Goal: Register for event/course

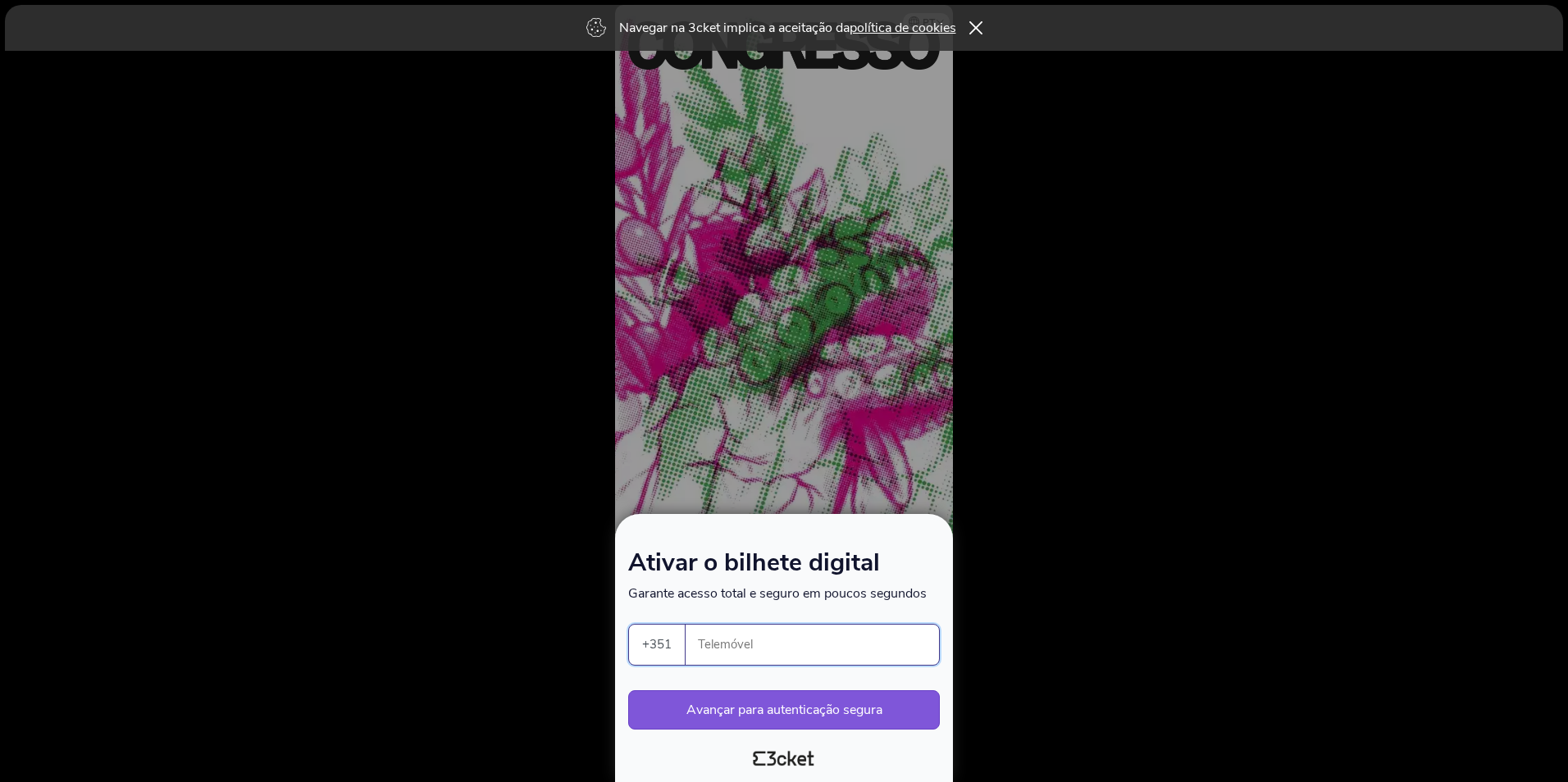
click at [796, 652] on input "Telemóvel" at bounding box center [819, 644] width 240 height 40
type input "9"
type input "937183309"
click at [1197, 602] on div at bounding box center [784, 391] width 1568 height 782
click at [887, 710] on button "Avançar para autenticação segura" at bounding box center [783, 710] width 311 height 39
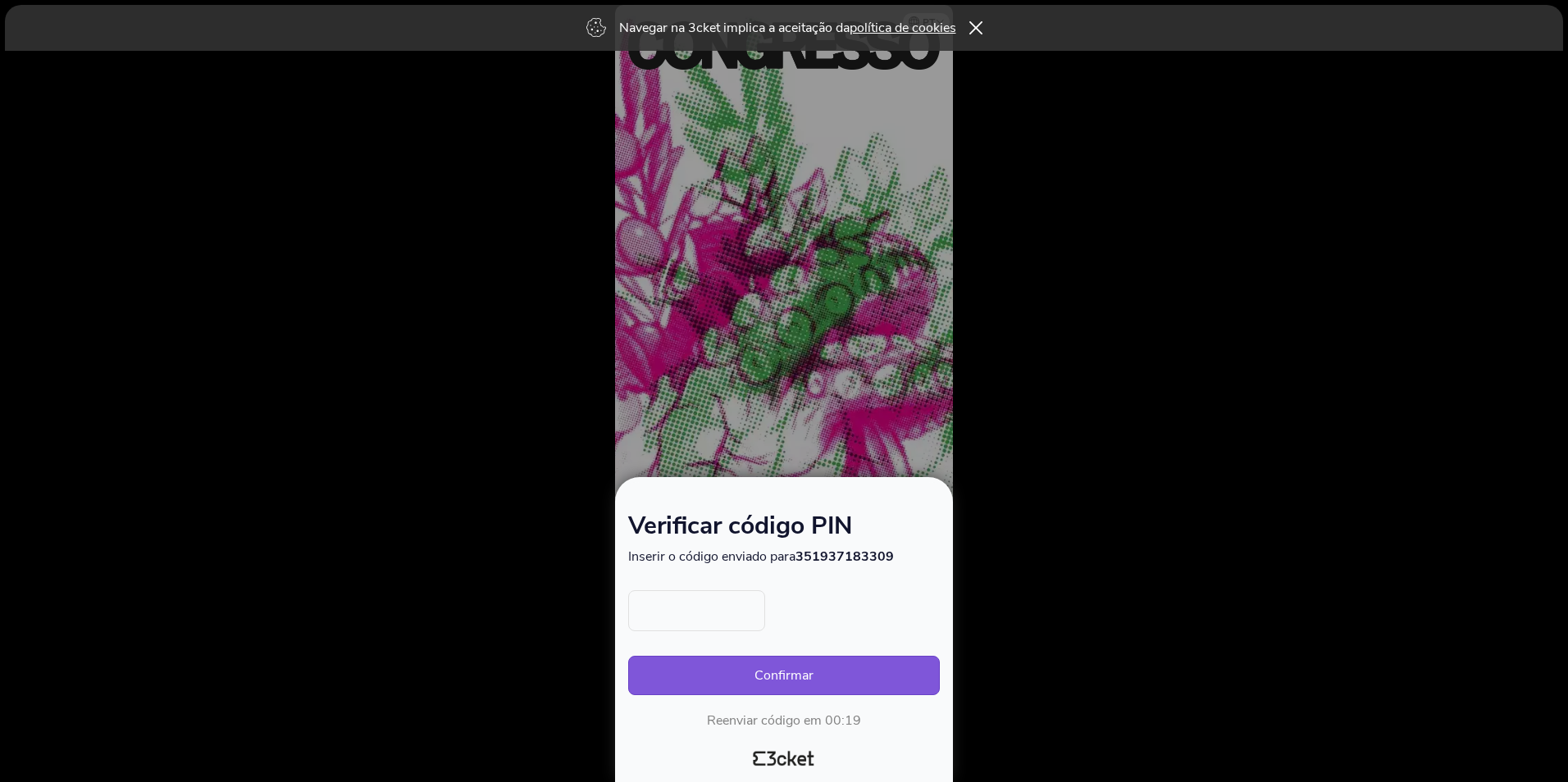
click at [731, 609] on input "text" at bounding box center [696, 610] width 137 height 41
type input "4283"
click at [739, 667] on button "Confirmar" at bounding box center [783, 675] width 311 height 39
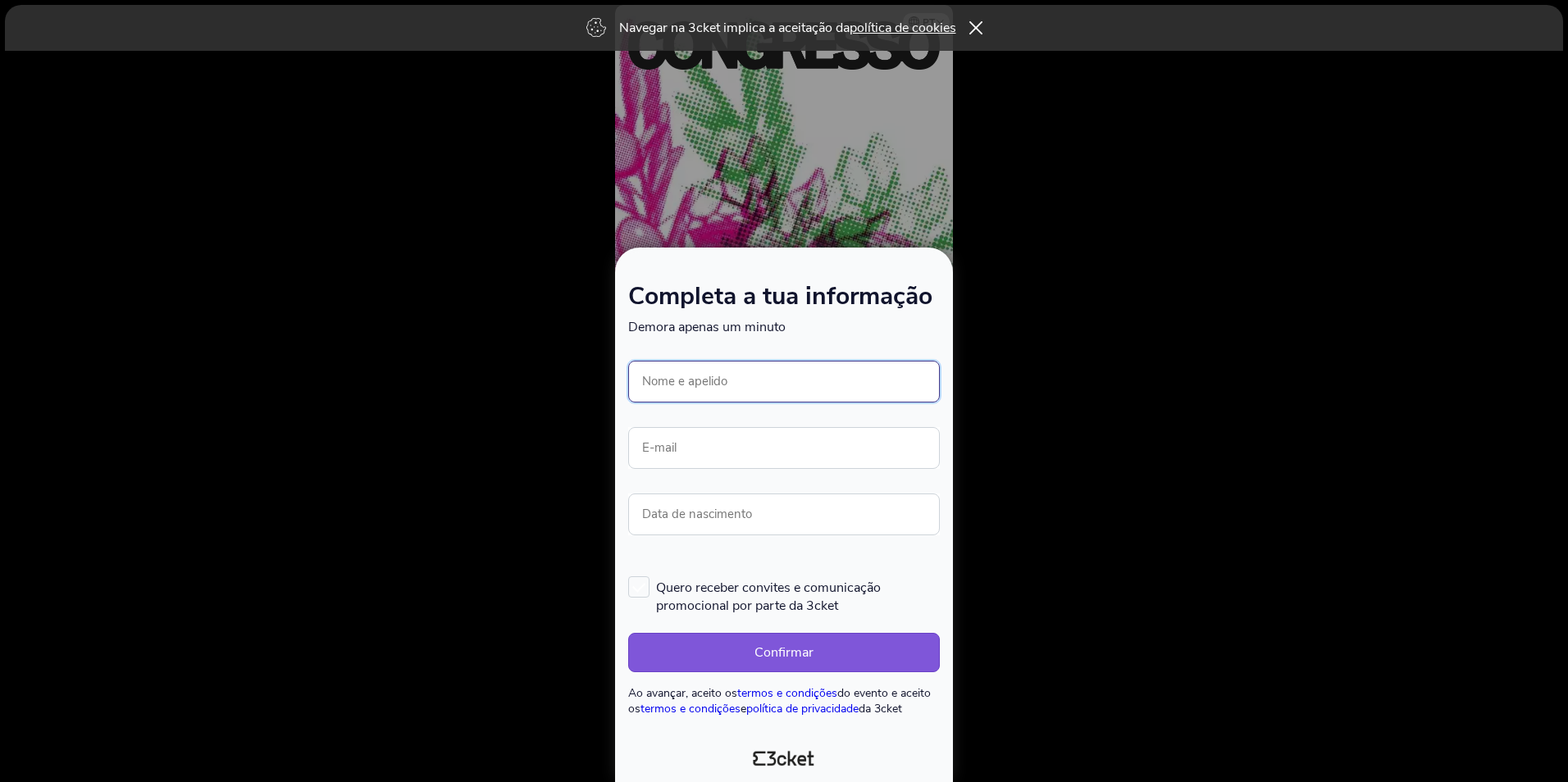
click at [762, 379] on input "Nome e apelido" at bounding box center [783, 381] width 311 height 42
type input "[PERSON_NAME]"
click at [740, 443] on input "E-mail" at bounding box center [783, 448] width 311 height 42
type input "contacto@ladobdagastronomia"
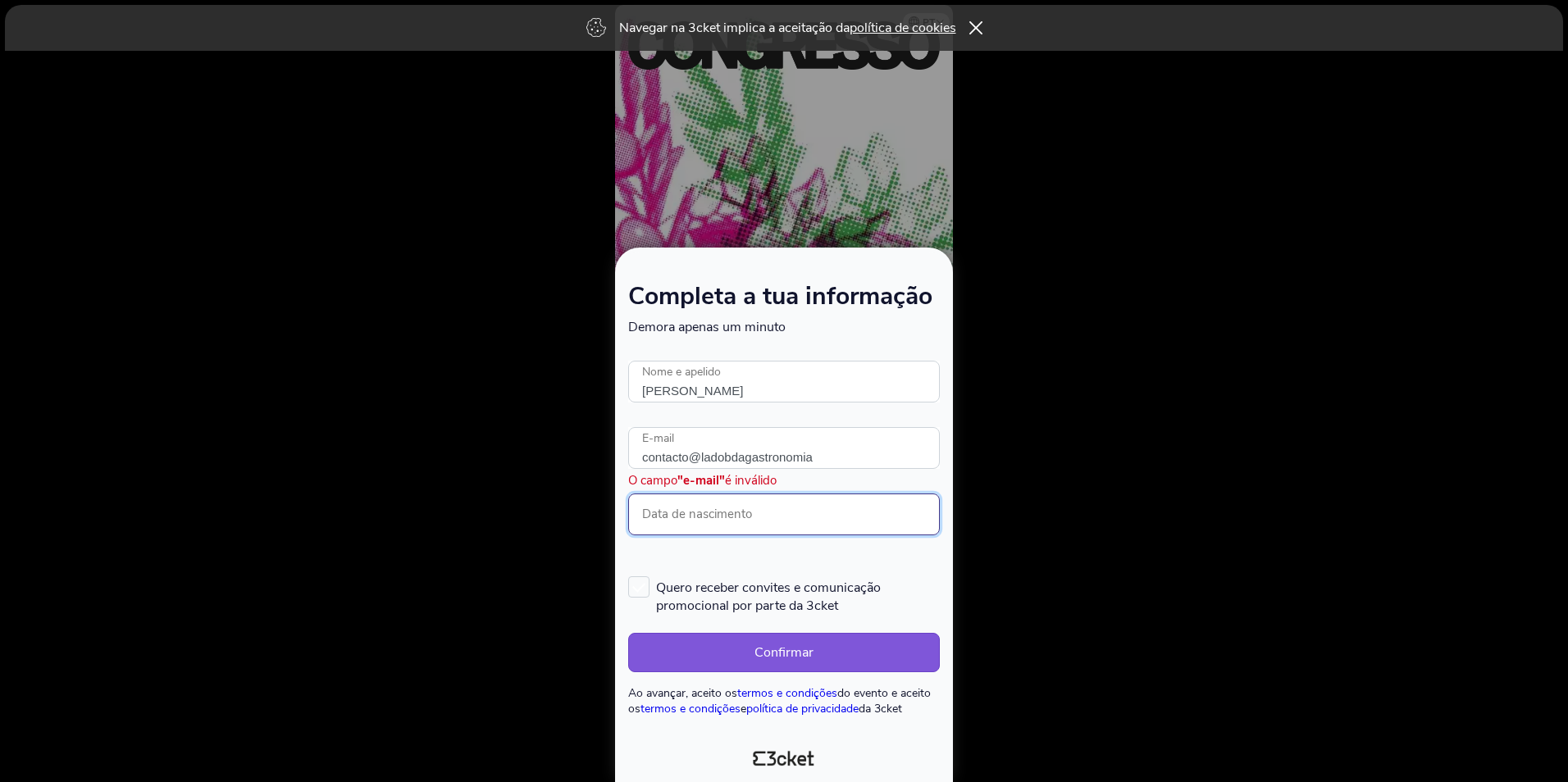
click at [749, 513] on input "Data de nascimento" at bounding box center [783, 514] width 311 height 42
type input "21/02/1976"
click at [731, 651] on button "Confirmar" at bounding box center [783, 652] width 311 height 39
click at [860, 455] on input "contacto@ladobdagastronomia" at bounding box center [783, 448] width 311 height 42
type input "contacto@ladobdagastronomia.com"
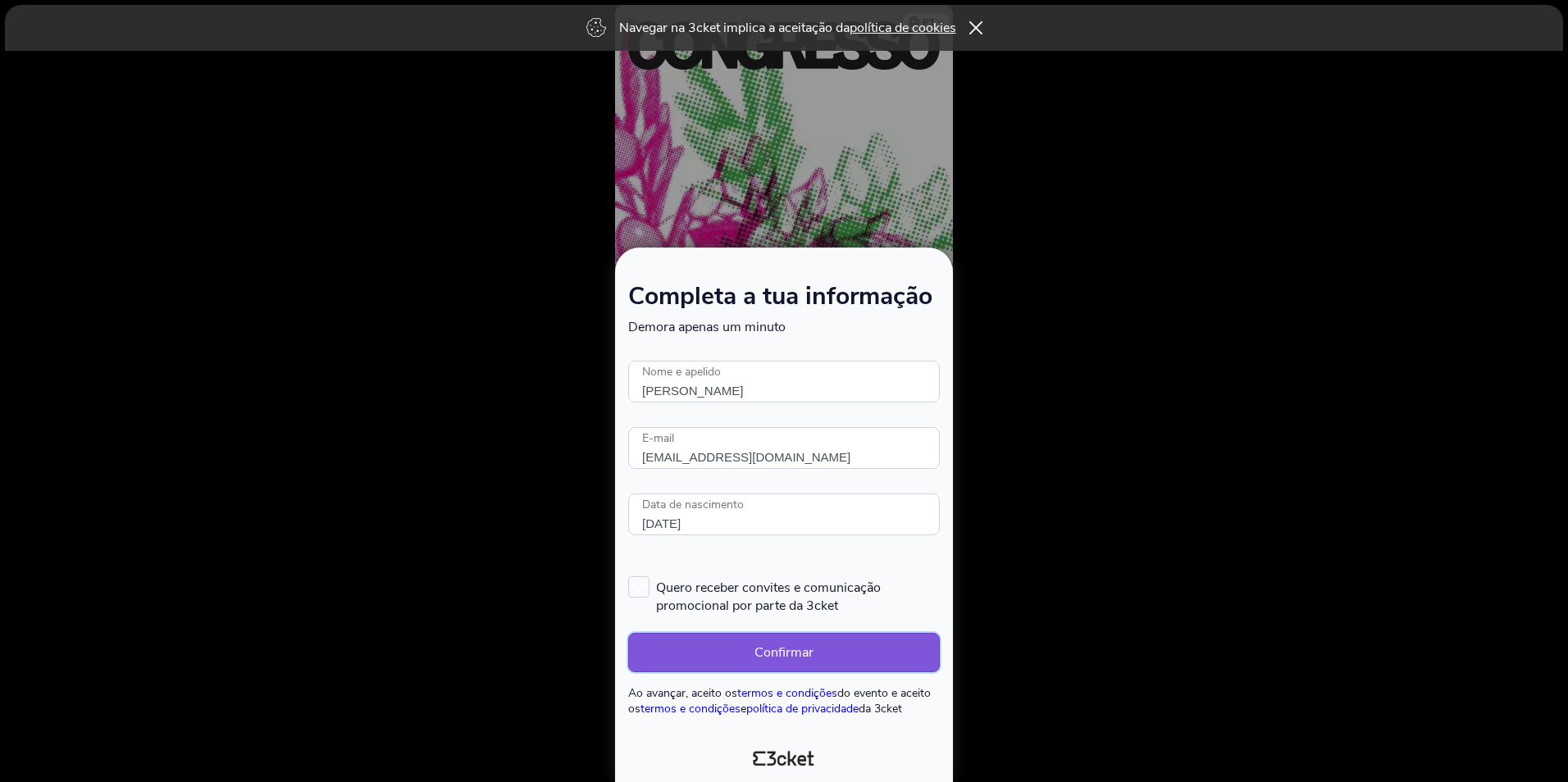
click at [819, 637] on button "Confirmar" at bounding box center [783, 652] width 311 height 39
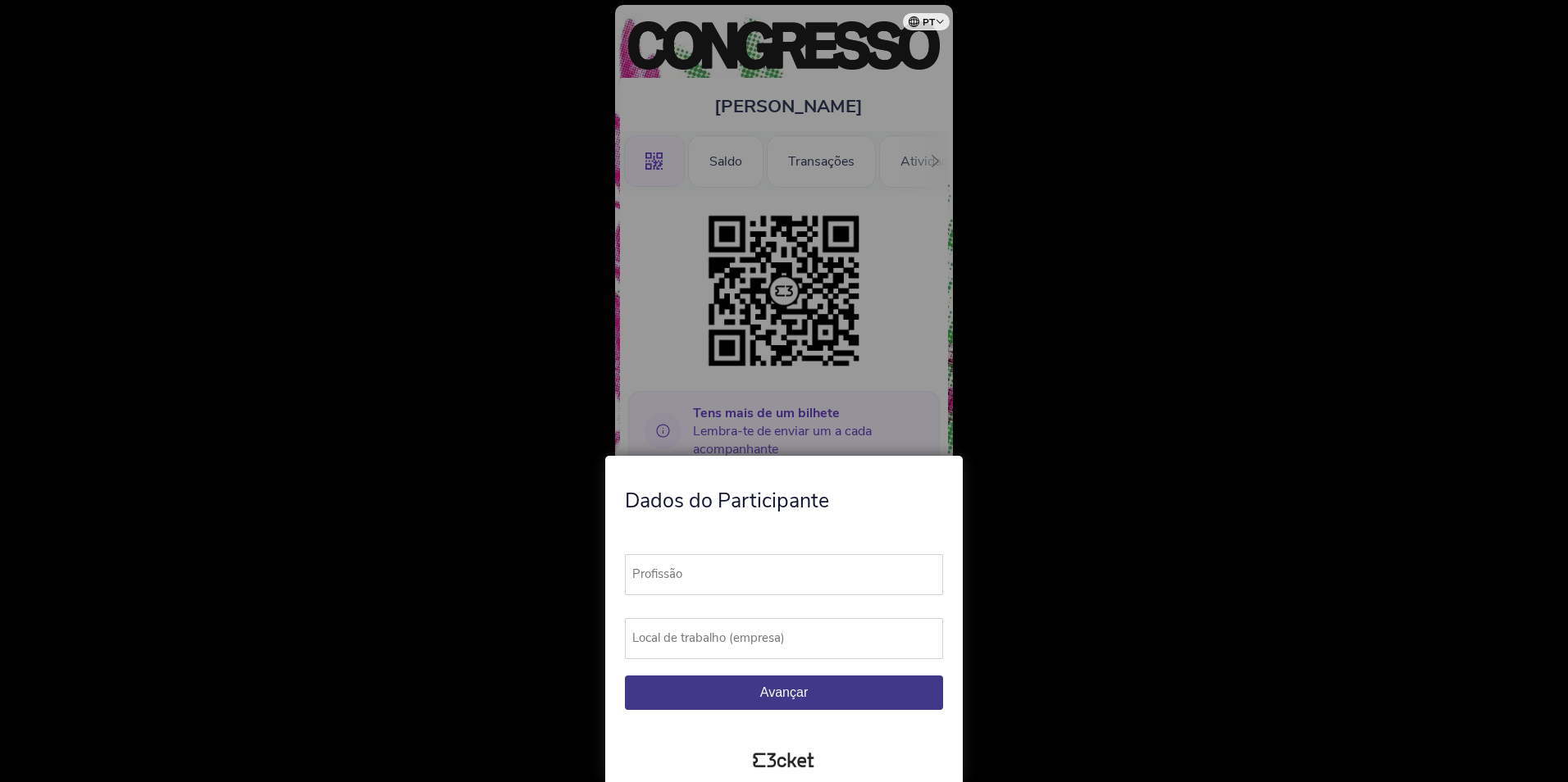
click at [792, 573] on label "Profissão" at bounding box center [791, 573] width 333 height 40
click at [792, 573] on input "Profissão" at bounding box center [783, 574] width 318 height 41
type input "Produtora"
click at [764, 637] on label "Local de trabalho (empresa)" at bounding box center [791, 637] width 333 height 40
click at [764, 637] on input "Local de trabalho (empresa)" at bounding box center [783, 638] width 318 height 41
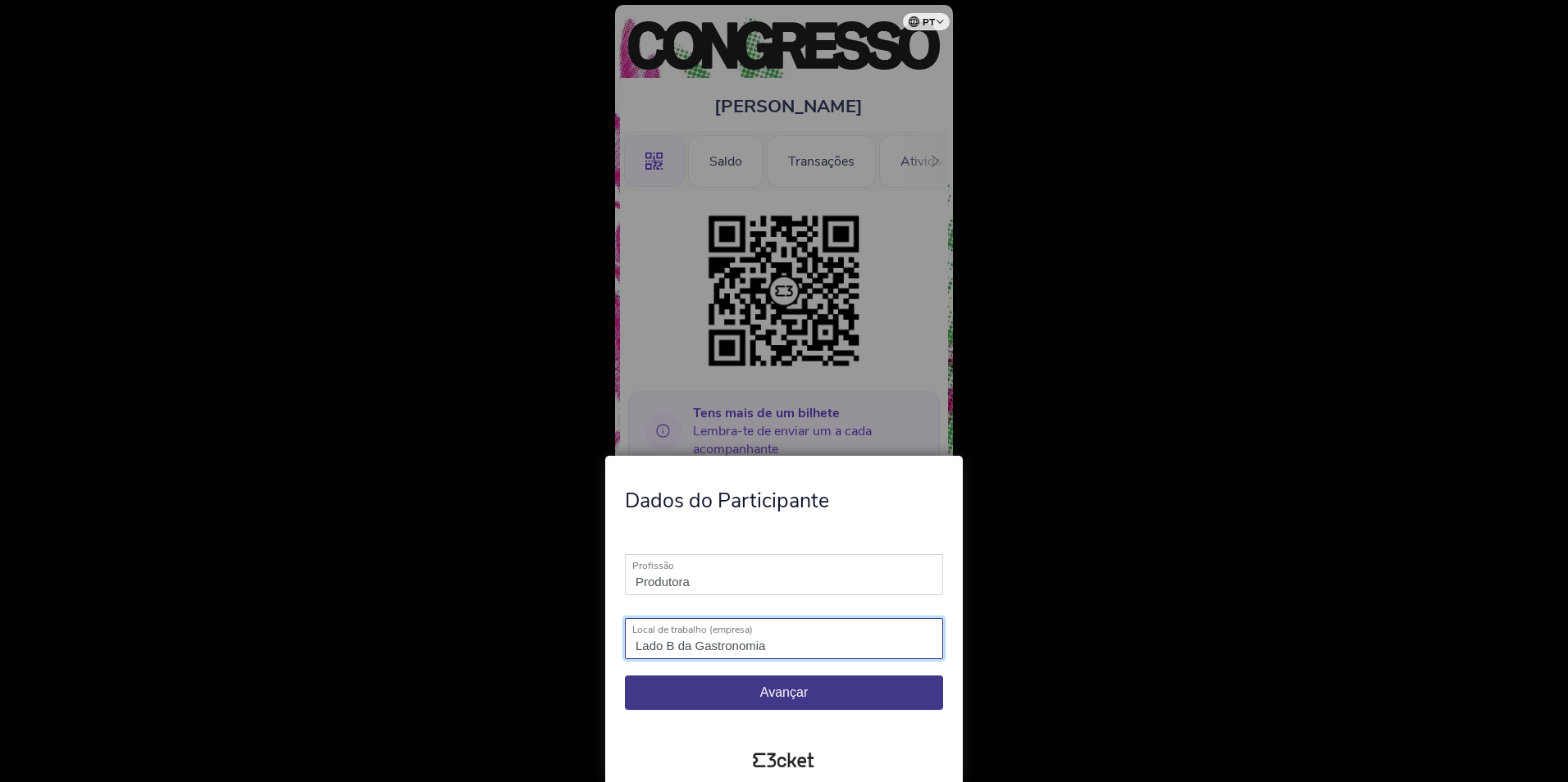
type input "Lado B da Gastronomia"
click at [778, 681] on button "Avançar" at bounding box center [783, 692] width 318 height 34
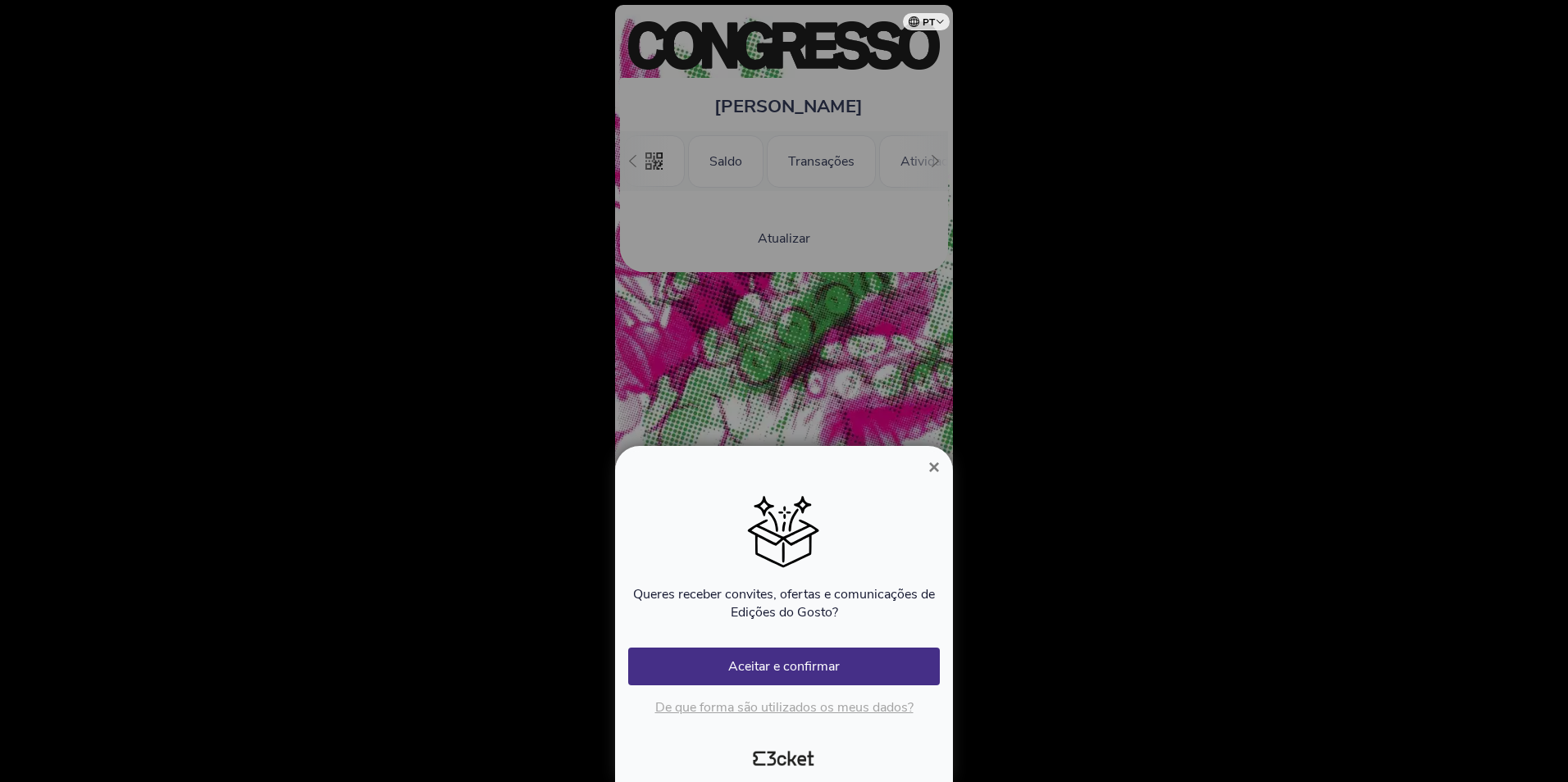
scroll to position [0, 148]
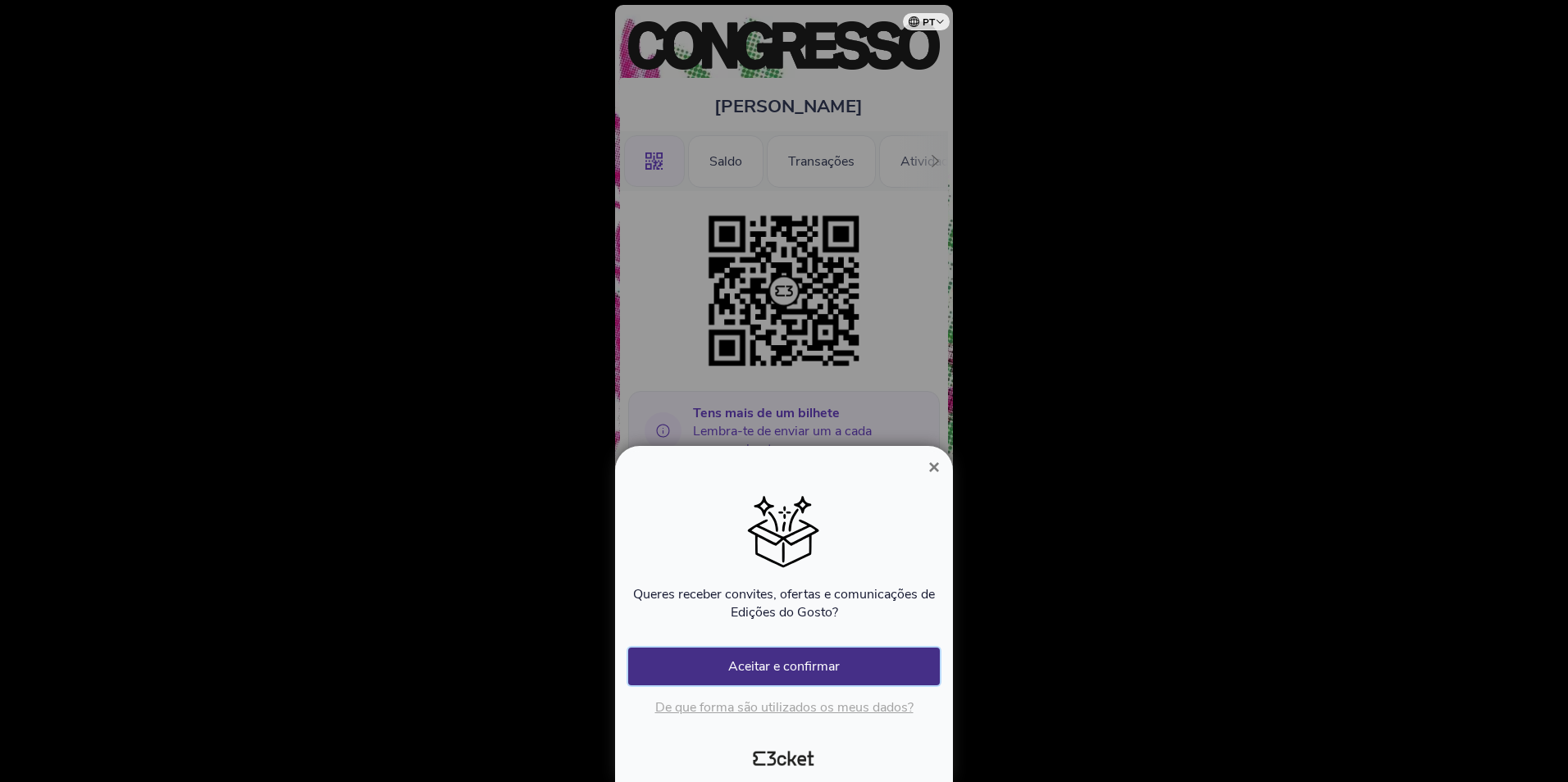
click at [892, 660] on button "Aceitar e confirmar" at bounding box center [783, 666] width 311 height 38
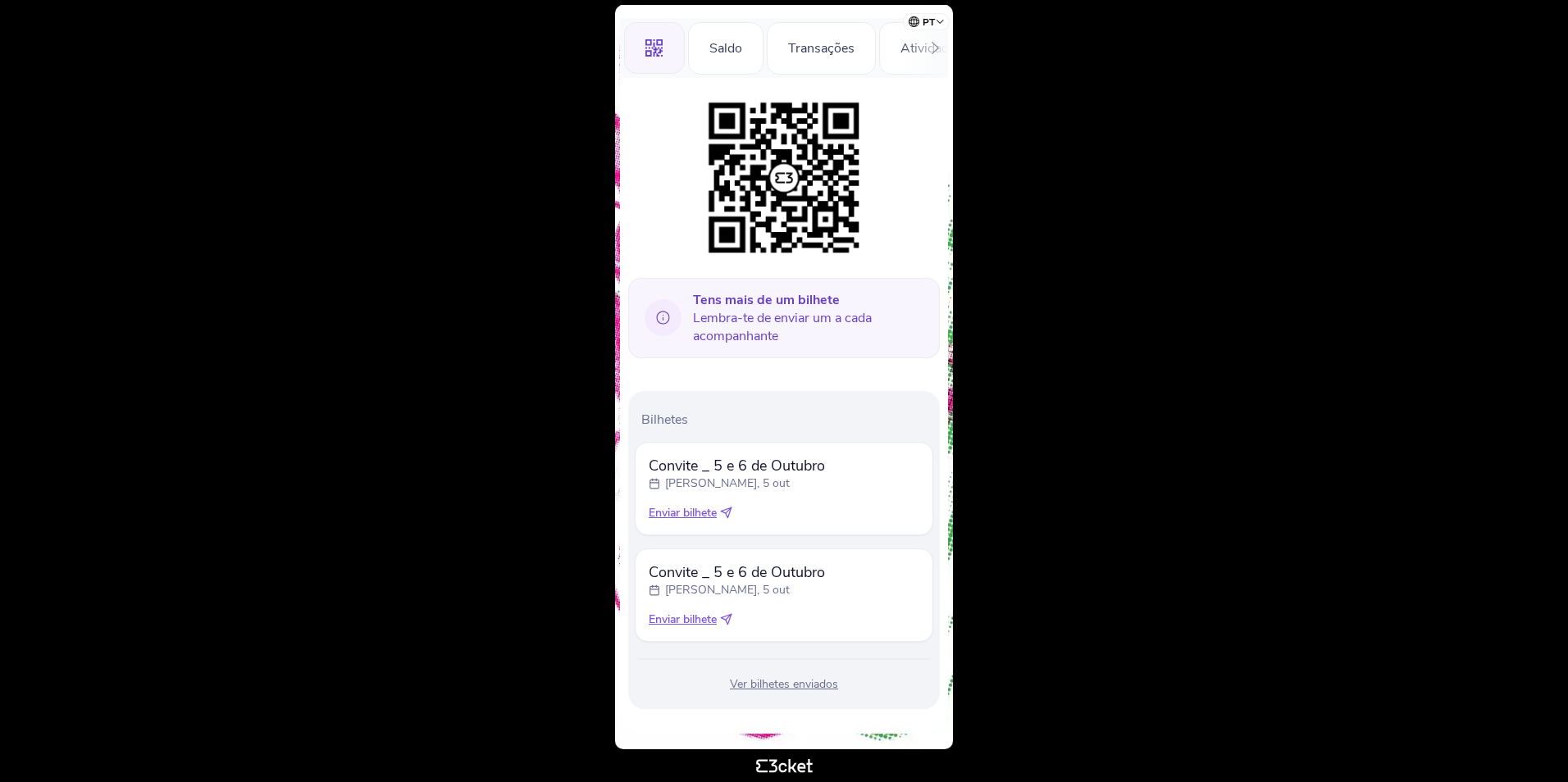
scroll to position [114, 0]
click at [692, 515] on span "Enviar bilhete" at bounding box center [682, 513] width 68 height 16
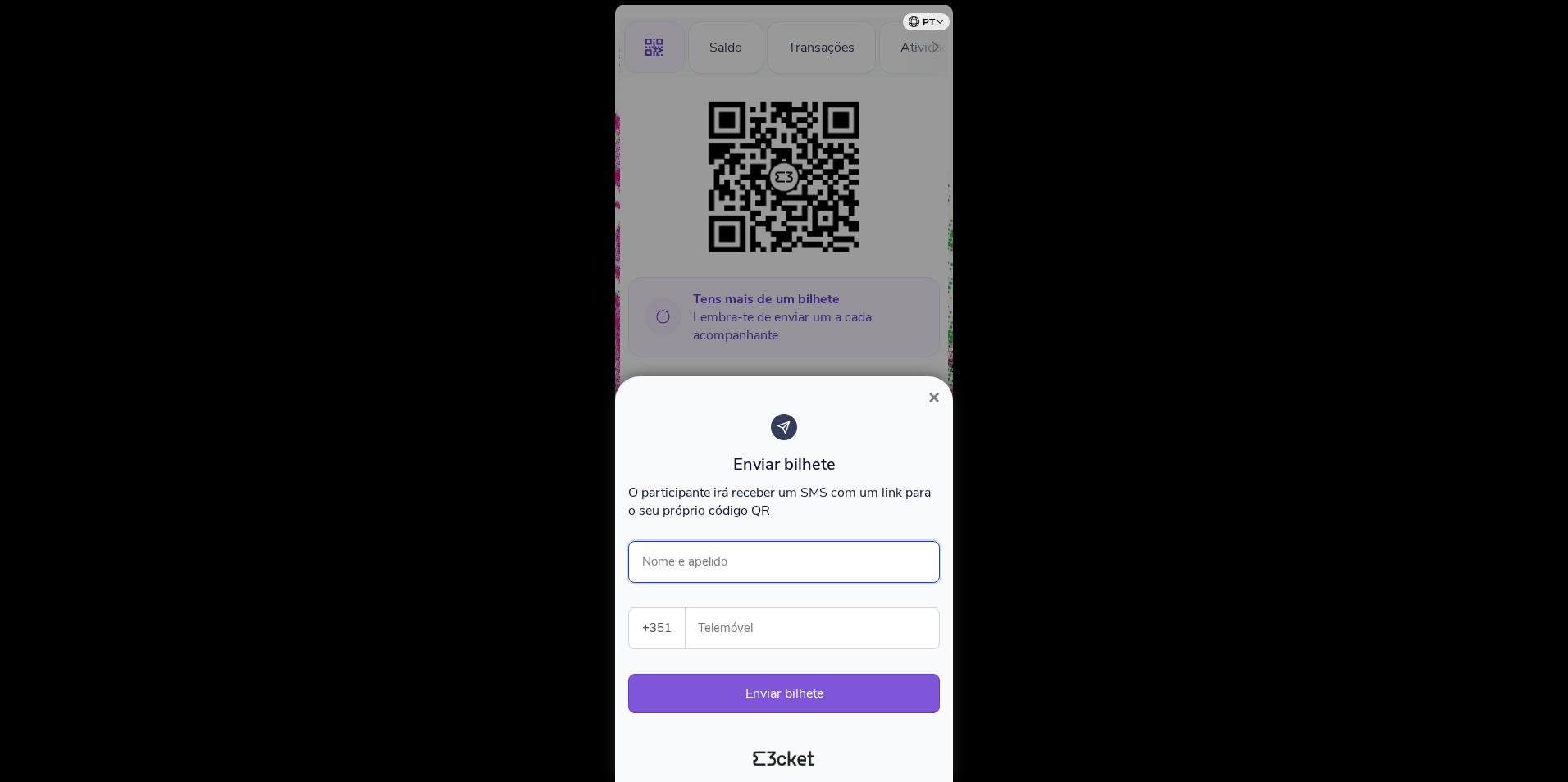
click at [753, 564] on input "Nome e apelido" at bounding box center [783, 562] width 311 height 42
type input "[PERSON_NAME]"
click at [1018, 552] on div at bounding box center [784, 391] width 1568 height 782
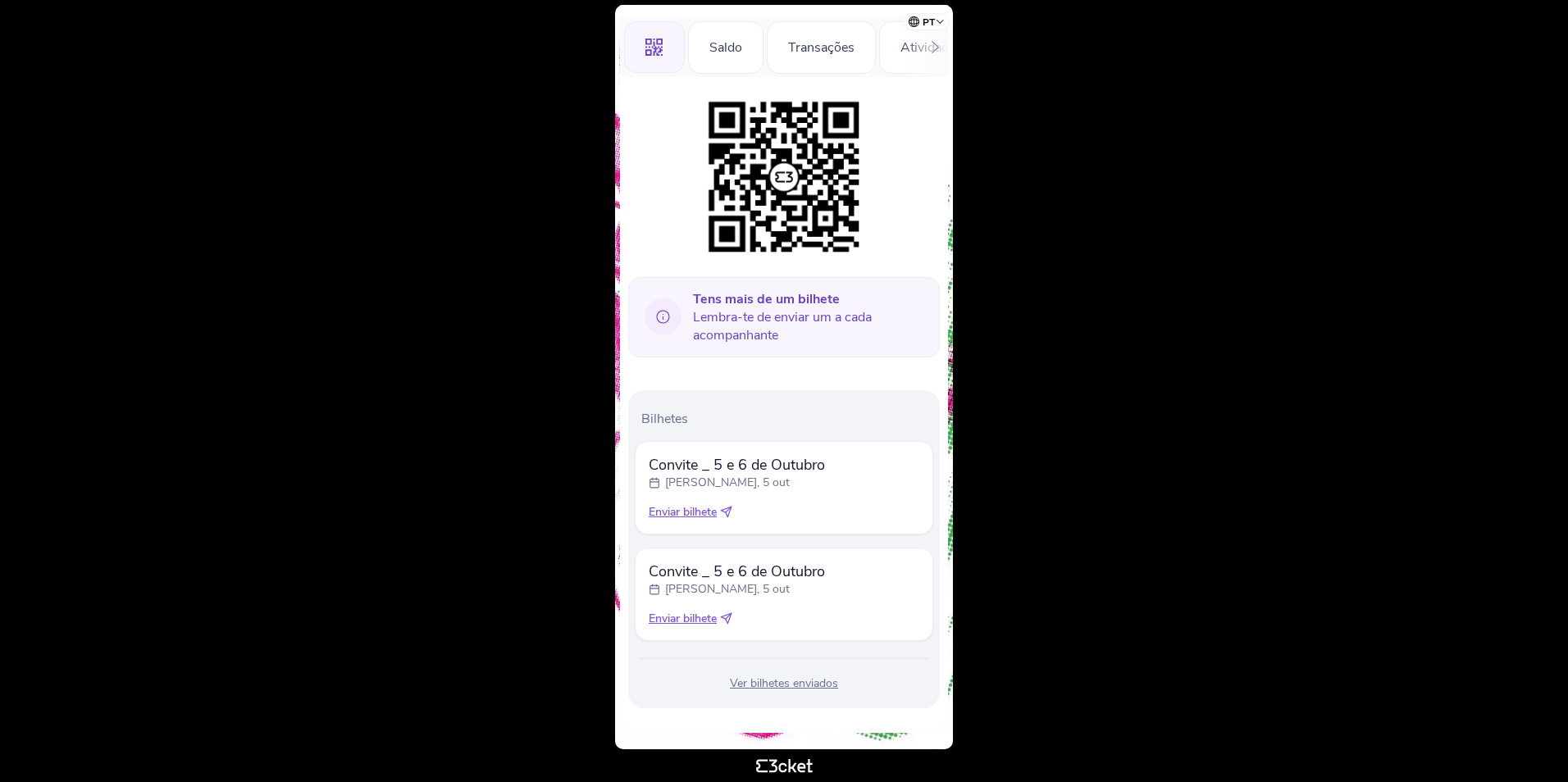
click at [702, 513] on span "Enviar bilhete" at bounding box center [682, 513] width 68 height 16
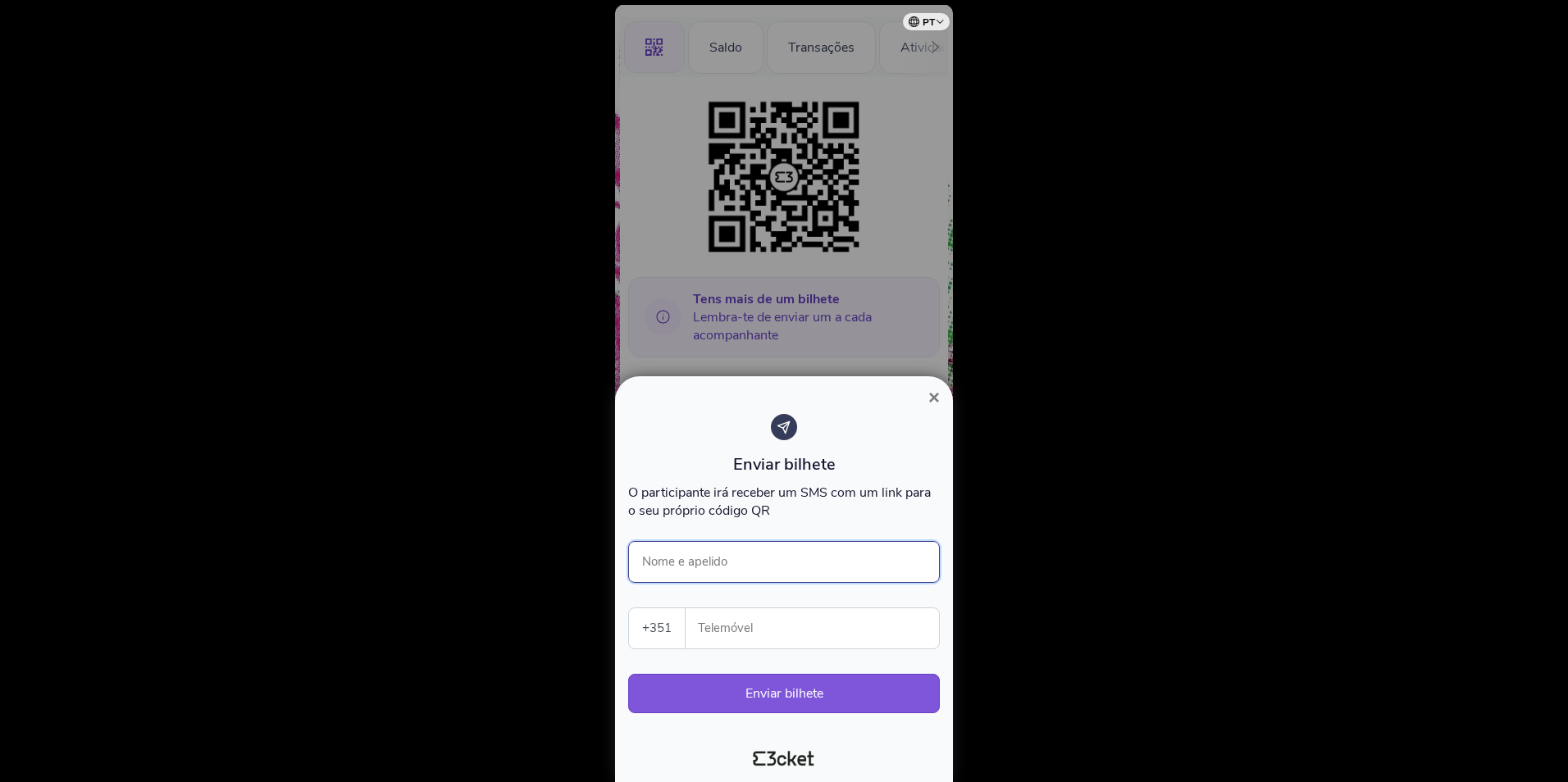
click at [738, 554] on input "Nome e apelido" at bounding box center [783, 562] width 311 height 42
type input "f"
type input "FLAVIA CASTRO"
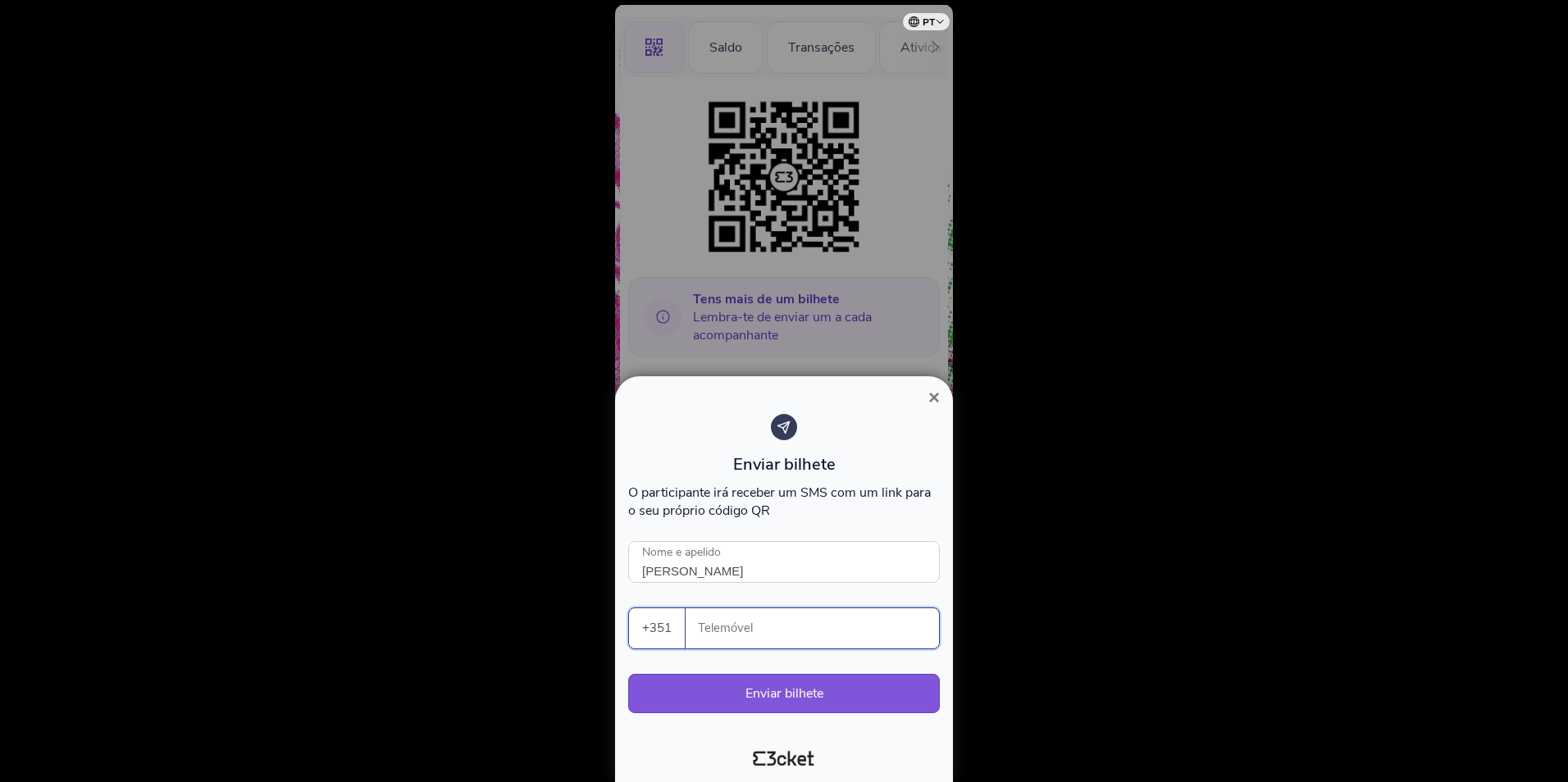
click at [770, 630] on input "Telemóvel" at bounding box center [819, 628] width 240 height 40
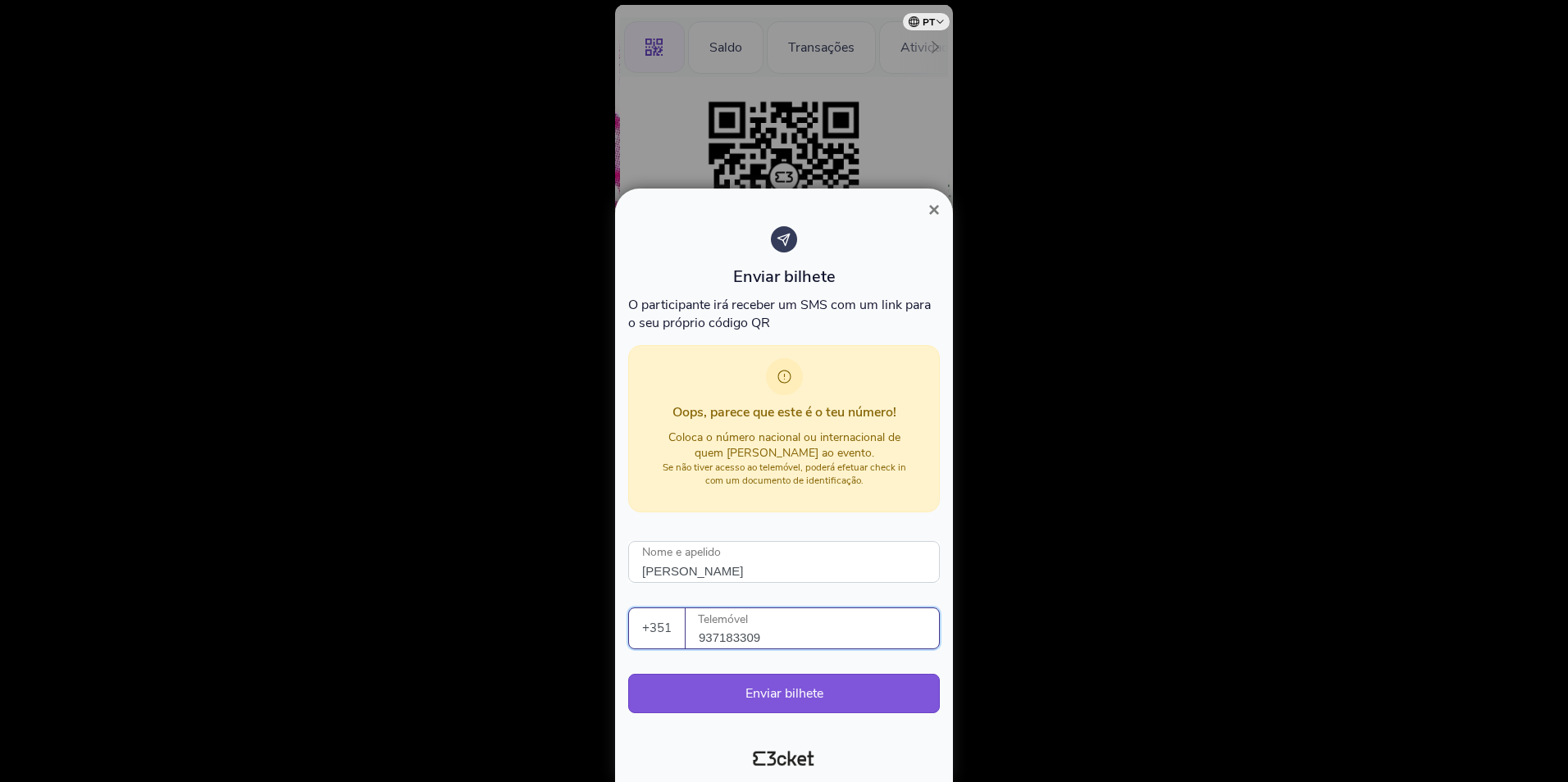
type input "937183309"
click at [1202, 577] on div at bounding box center [784, 391] width 1568 height 782
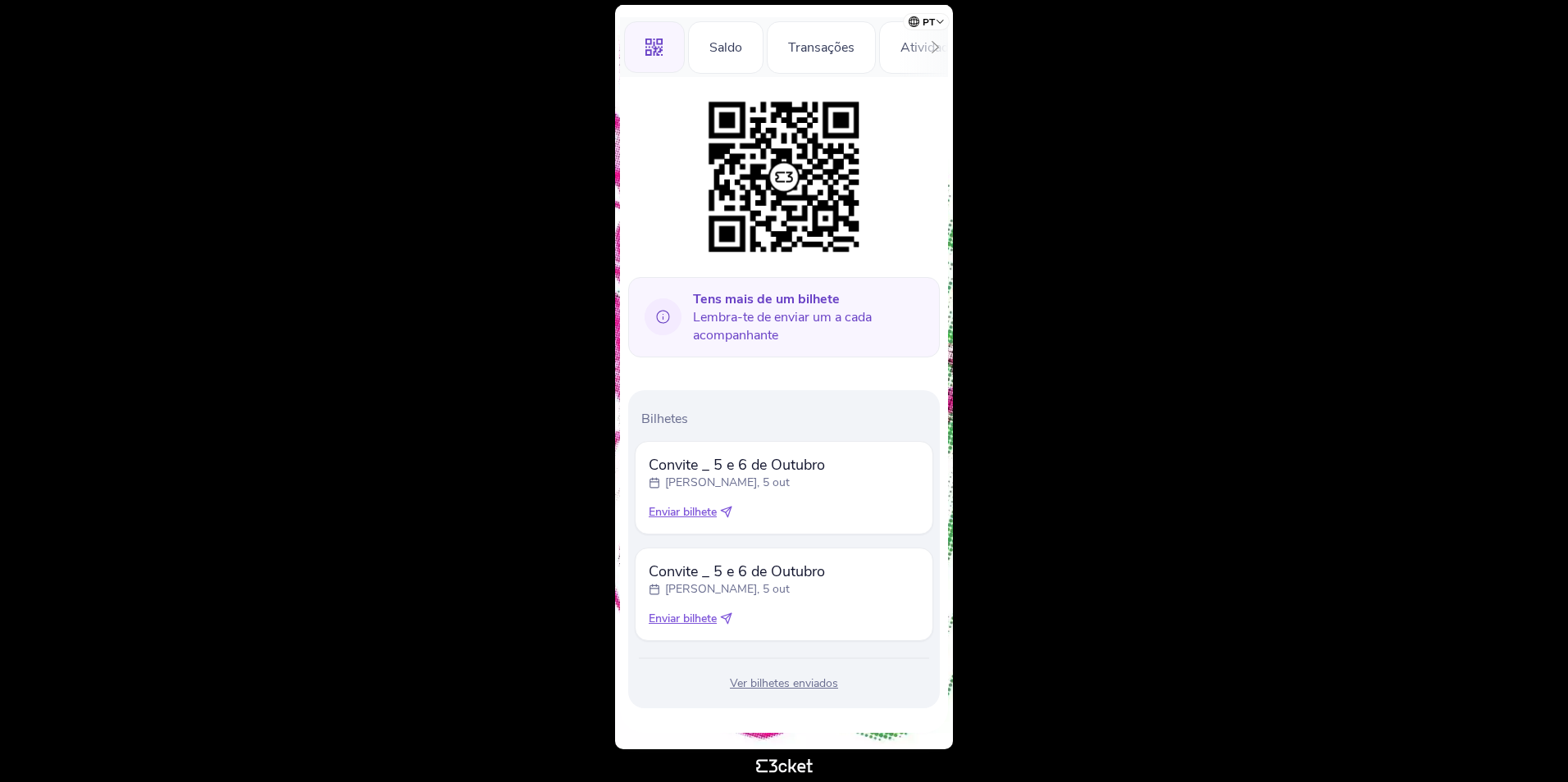
click at [710, 615] on span "Enviar bilhete" at bounding box center [682, 619] width 68 height 16
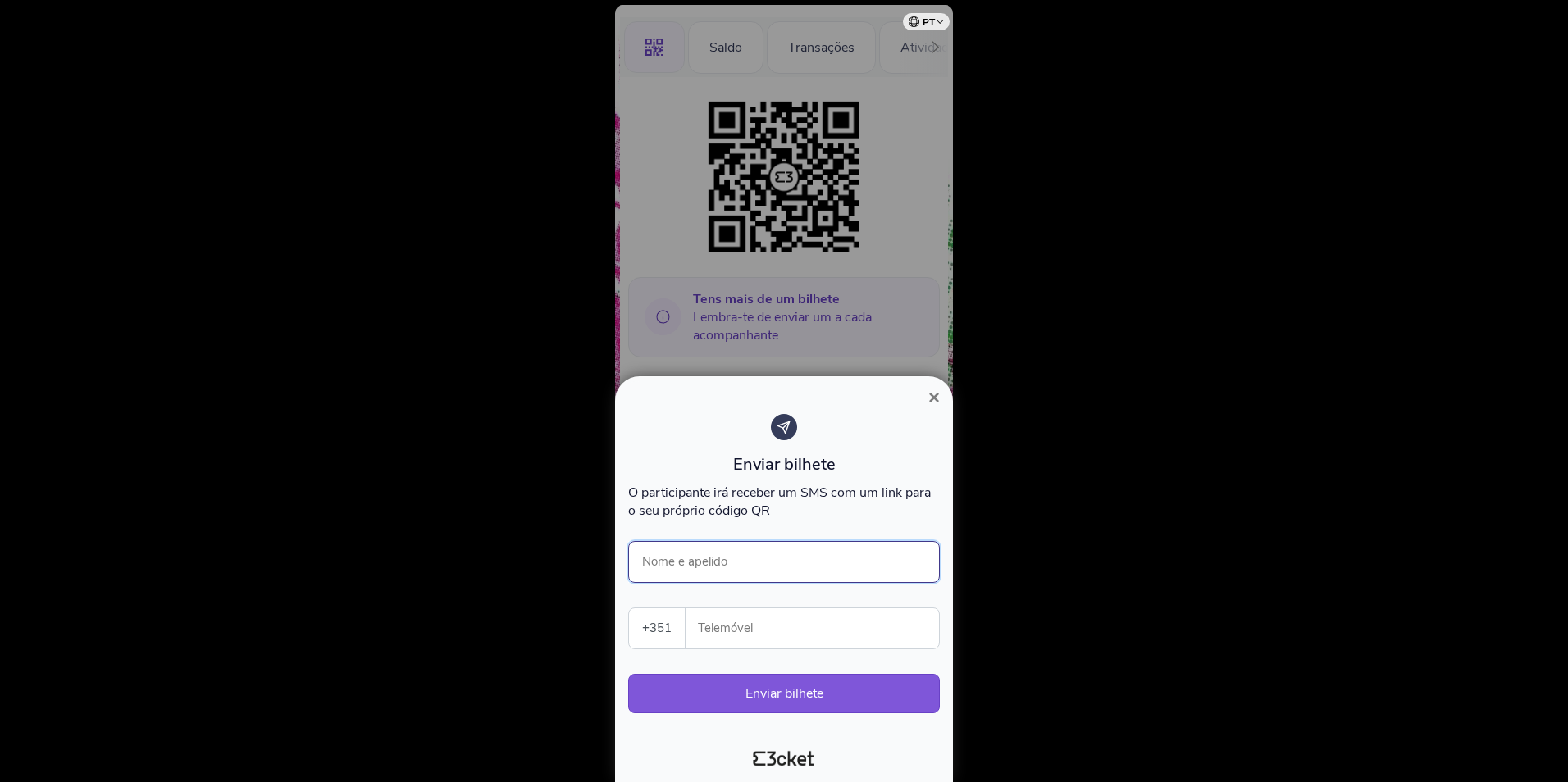
drag, startPoint x: 713, startPoint y: 564, endPoint x: 708, endPoint y: 549, distance: 15.8
click at [710, 551] on input "Nome e apelido" at bounding box center [783, 562] width 311 height 42
type input "s"
type input "SAMIA FIUZA"
click at [741, 632] on input "Telemóvel" at bounding box center [819, 628] width 240 height 40
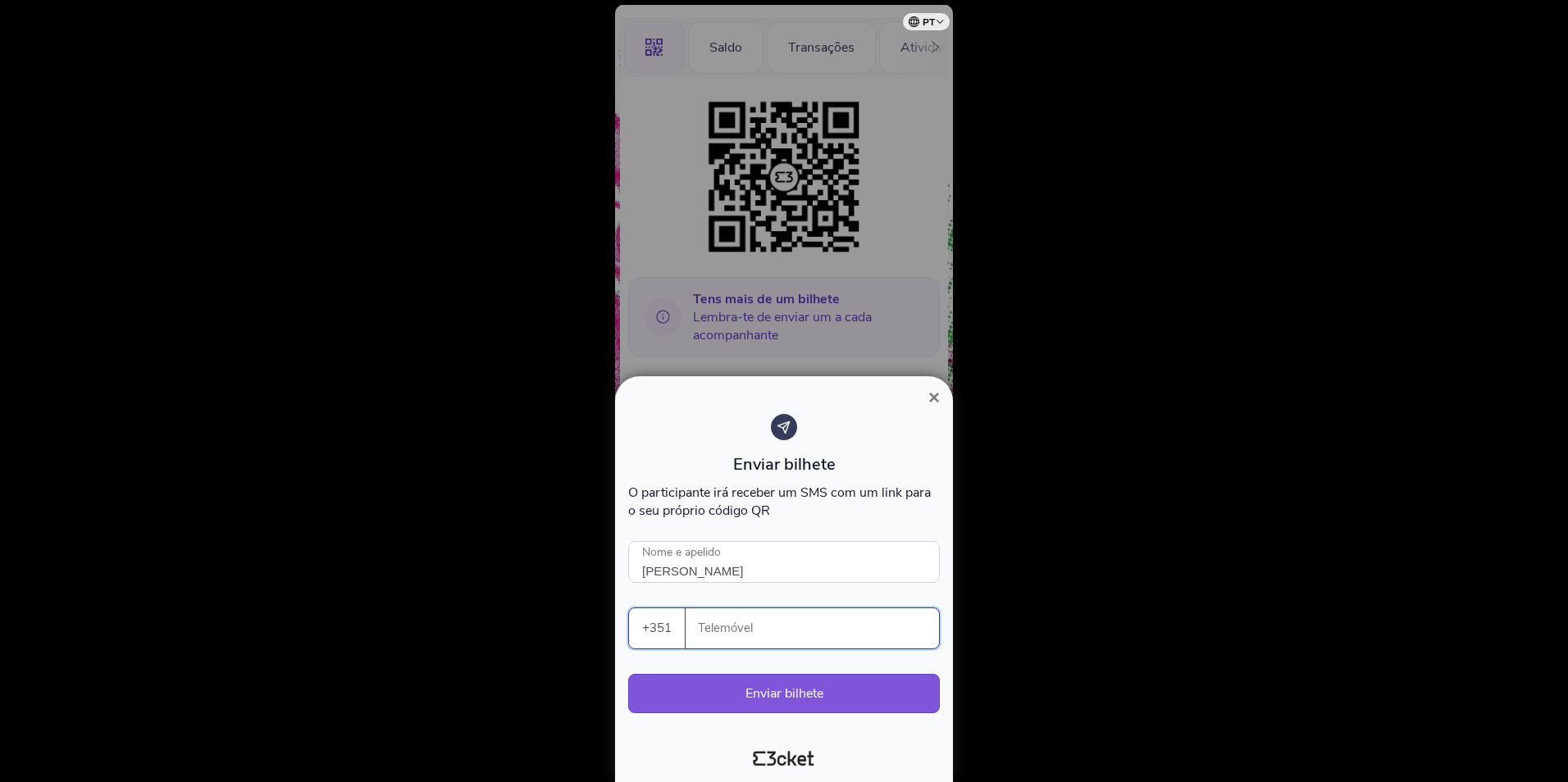
click at [741, 632] on input "Telemóvel" at bounding box center [819, 628] width 240 height 40
type input "961347634"
click at [766, 701] on button "Enviar bilhete" at bounding box center [783, 693] width 311 height 39
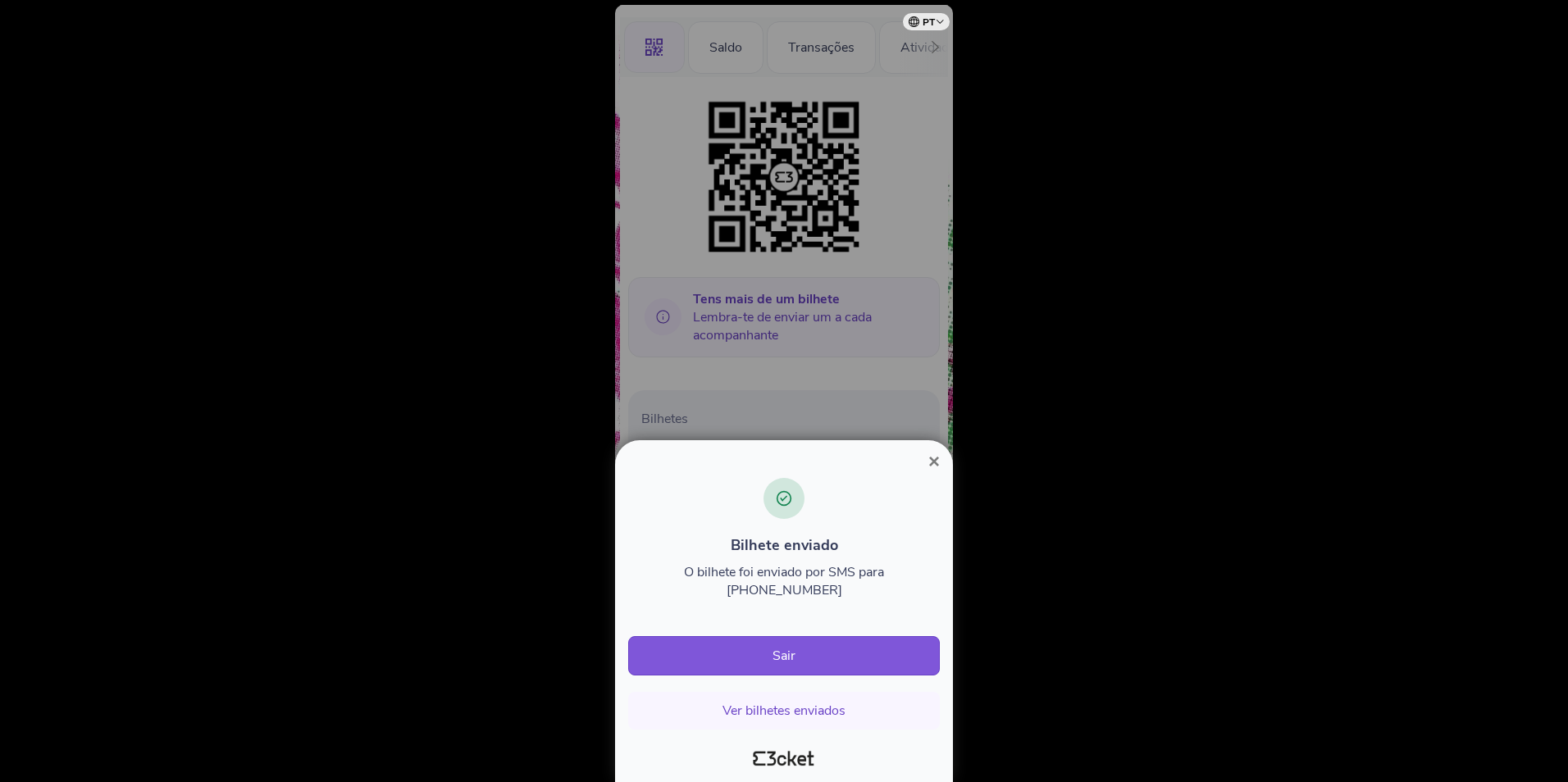
click at [937, 472] on span "×" at bounding box center [934, 461] width 12 height 22
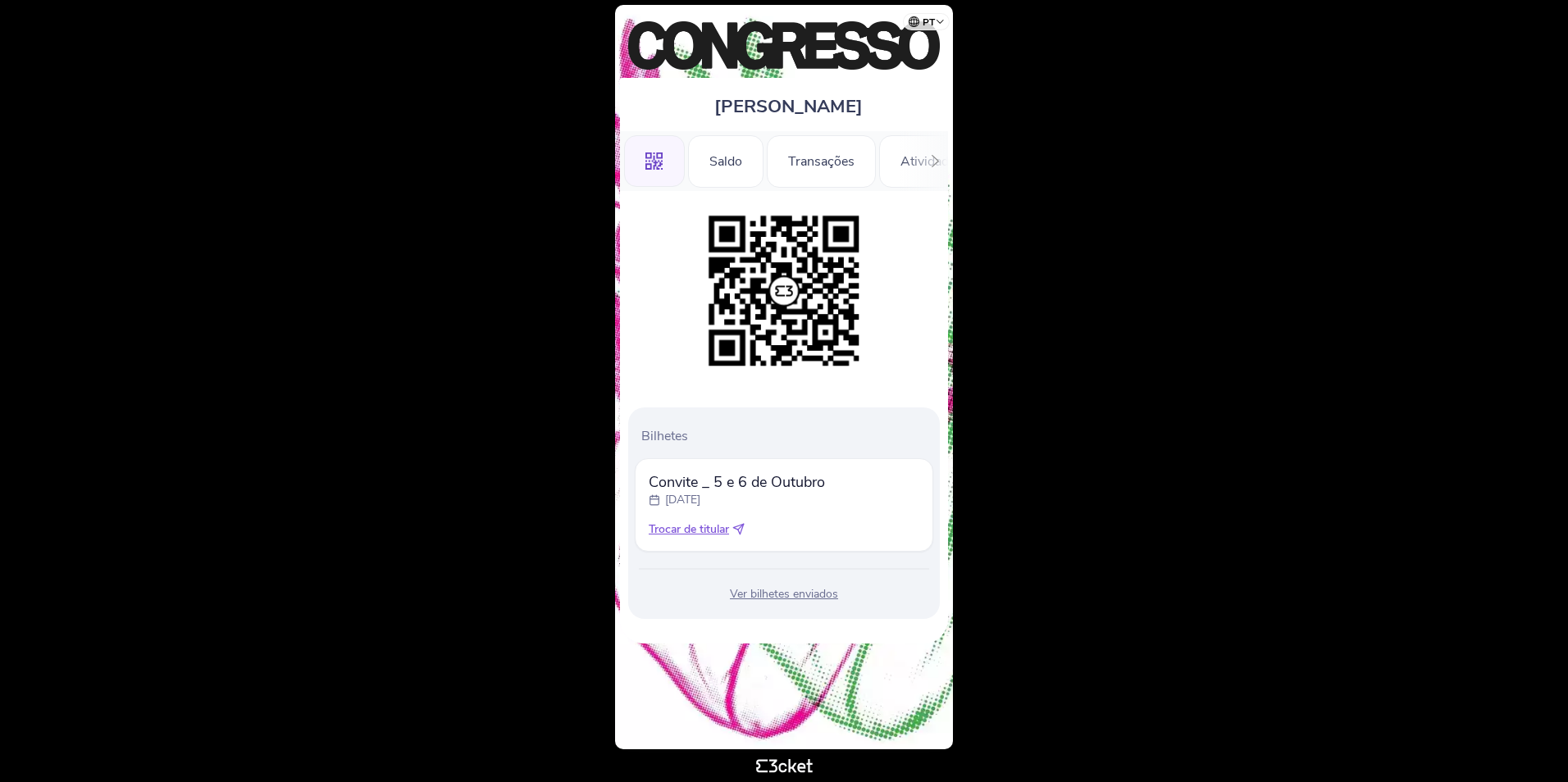
click at [1233, 116] on body "pt Português ([GEOGRAPHIC_DATA]) English Español Catalan [DEMOGRAPHIC_DATA] [PE…" at bounding box center [784, 391] width 1555 height 769
